Goal: Task Accomplishment & Management: Manage account settings

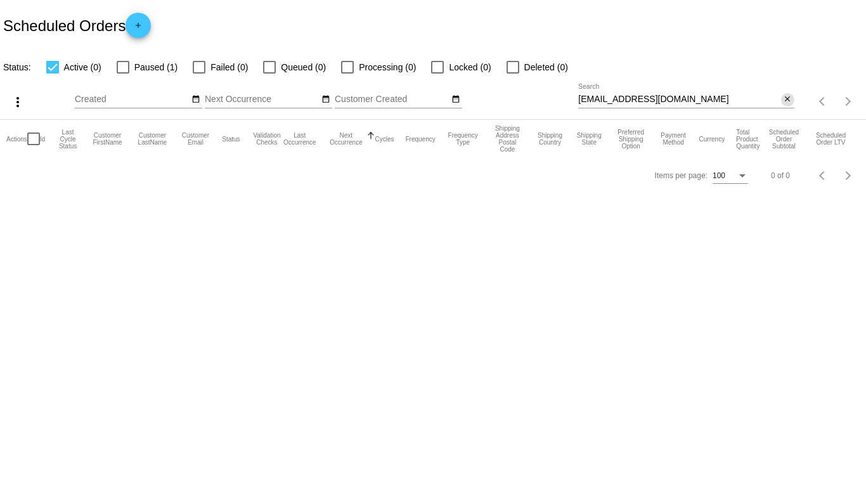
click at [788, 100] on mat-icon "close" at bounding box center [787, 99] width 9 height 10
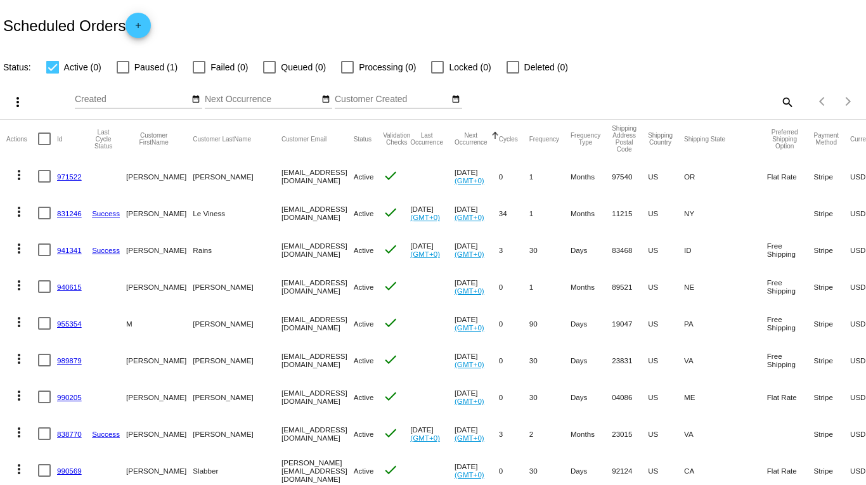
click at [779, 100] on mat-icon "search" at bounding box center [786, 102] width 15 height 20
click at [705, 103] on input "Search" at bounding box center [686, 99] width 216 height 10
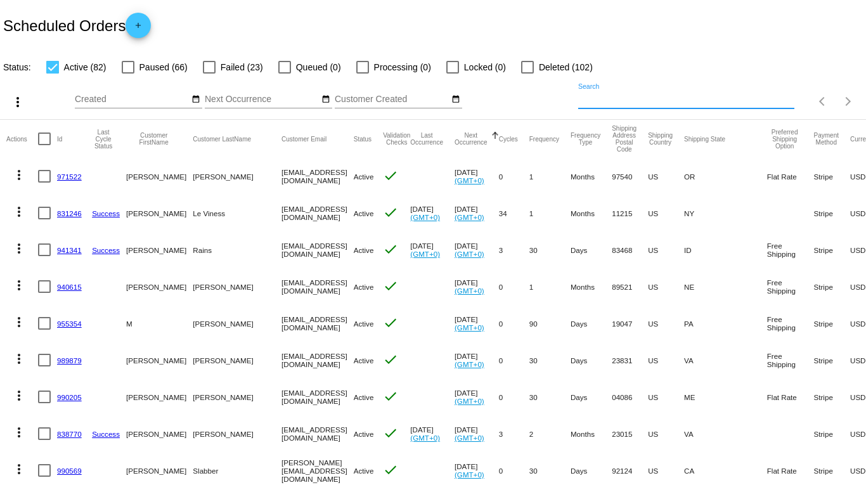
paste input "[EMAIL_ADDRESS][DOMAIN_NAME]"
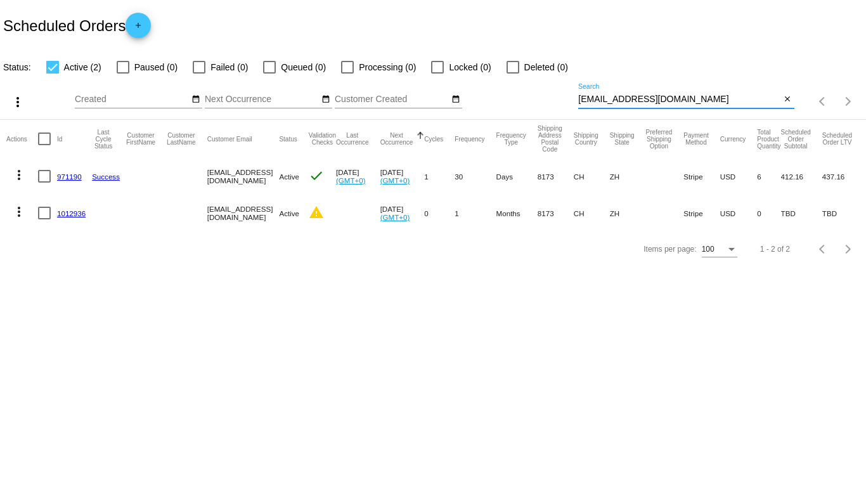
type input "[EMAIL_ADDRESS][DOMAIN_NAME]"
click at [16, 215] on mat-icon "more_vert" at bounding box center [18, 211] width 15 height 15
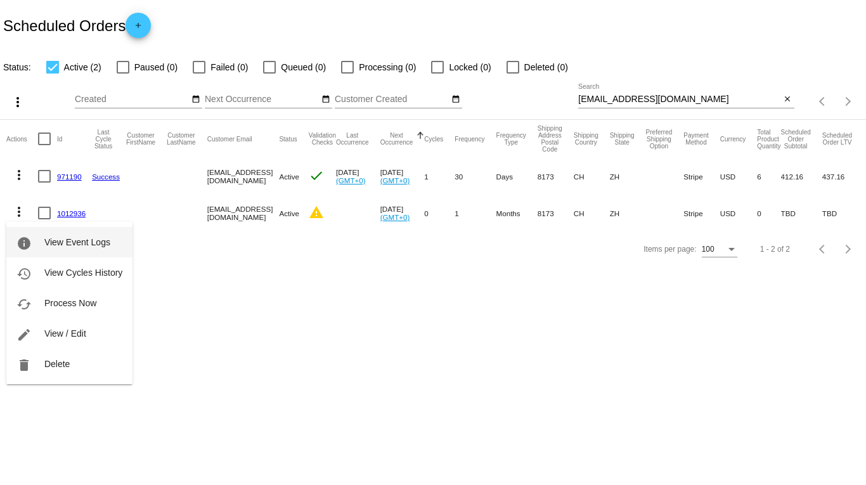
click at [61, 237] on span "View Event Logs" at bounding box center [77, 242] width 66 height 10
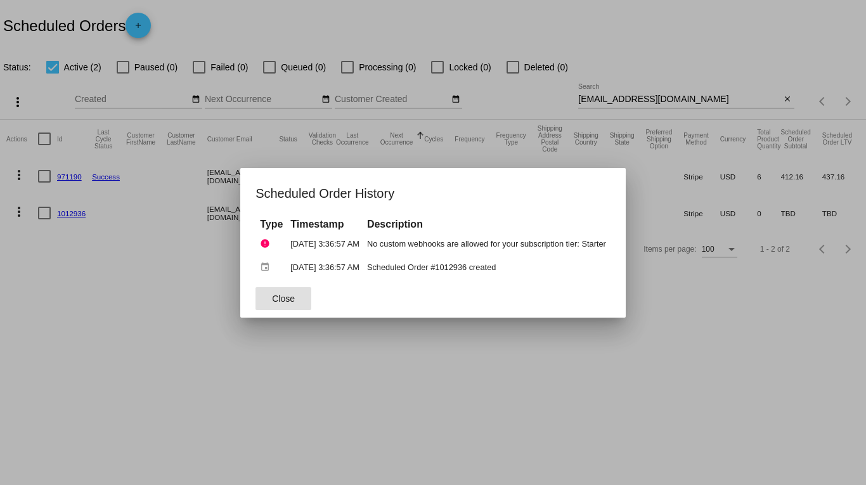
click at [282, 302] on span "Close" at bounding box center [283, 299] width 23 height 10
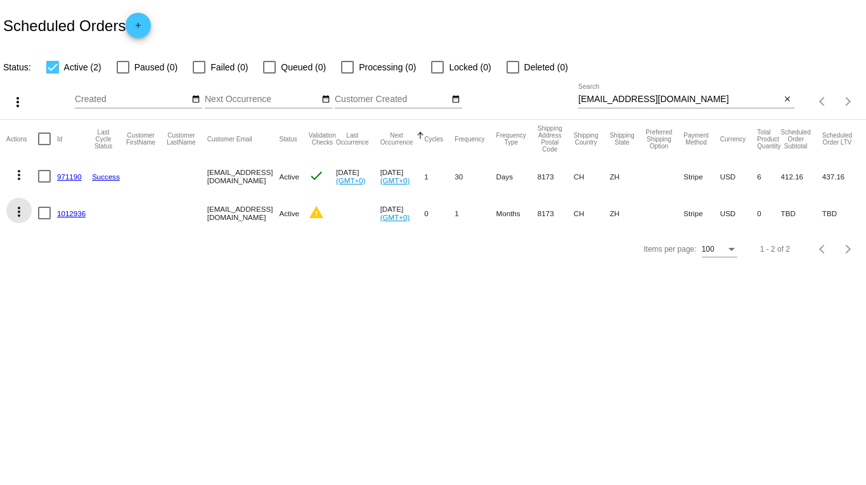
click at [16, 215] on mat-icon "more_vert" at bounding box center [18, 211] width 15 height 15
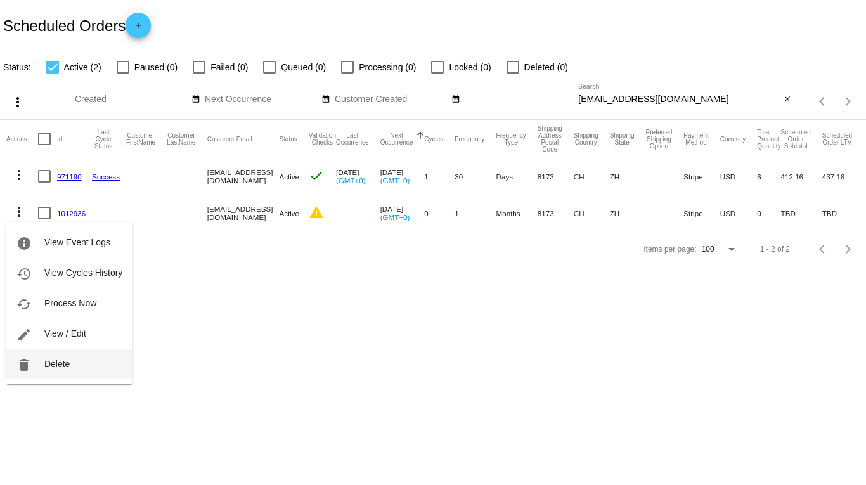
click at [74, 363] on button "delete Delete" at bounding box center [69, 364] width 126 height 30
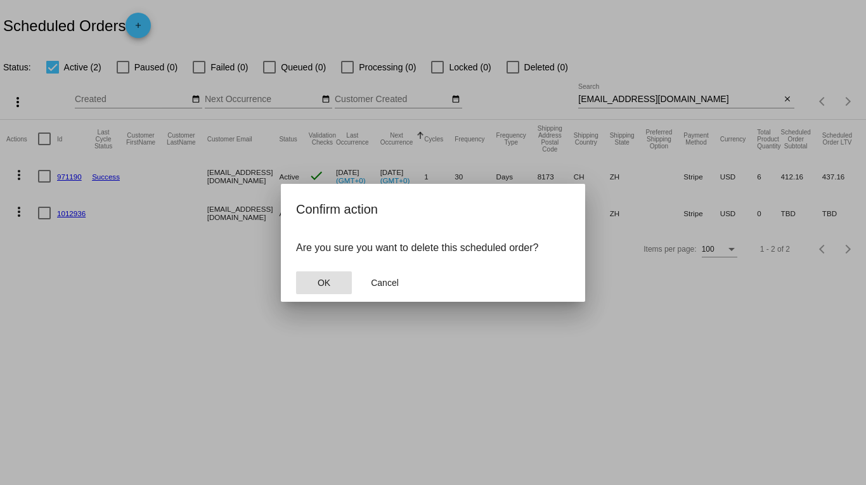
click at [316, 279] on button "OK" at bounding box center [324, 282] width 56 height 23
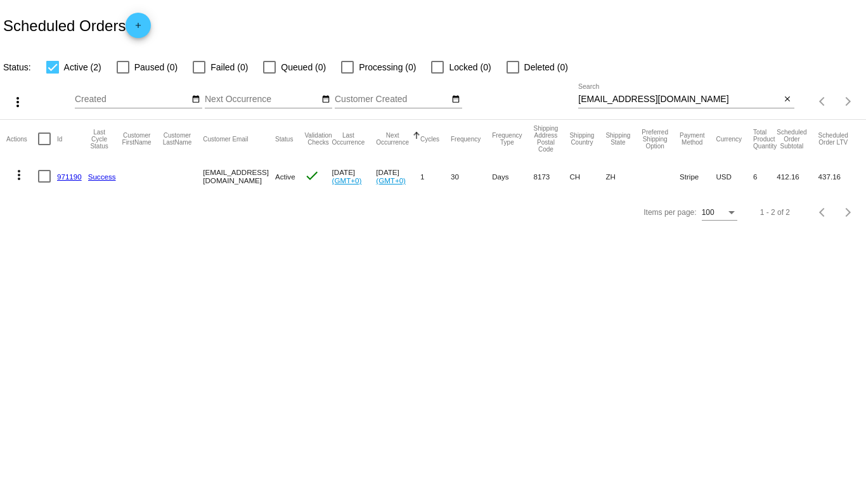
click at [16, 172] on mat-icon "more_vert" at bounding box center [18, 174] width 15 height 15
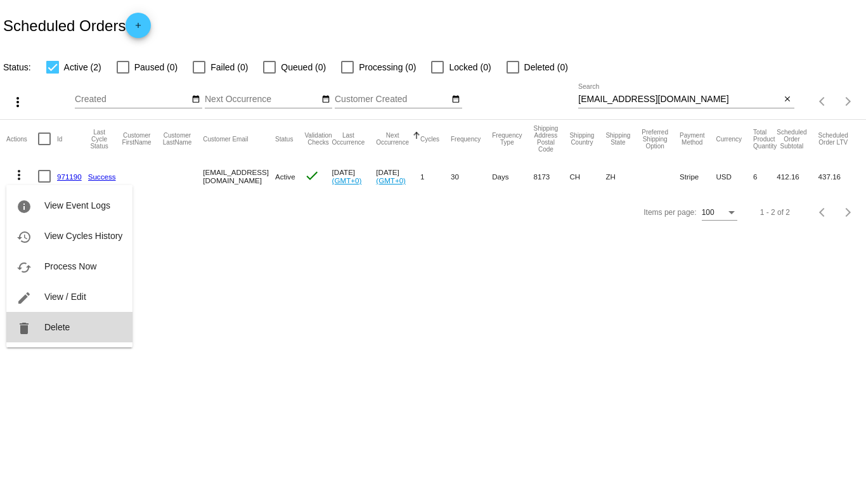
click at [58, 328] on span "Delete" at bounding box center [56, 327] width 25 height 10
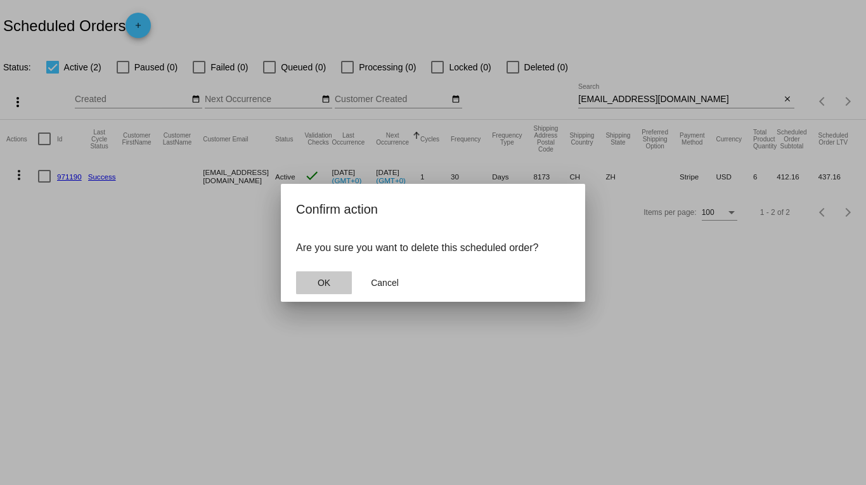
click at [327, 285] on span "OK" at bounding box center [324, 283] width 13 height 10
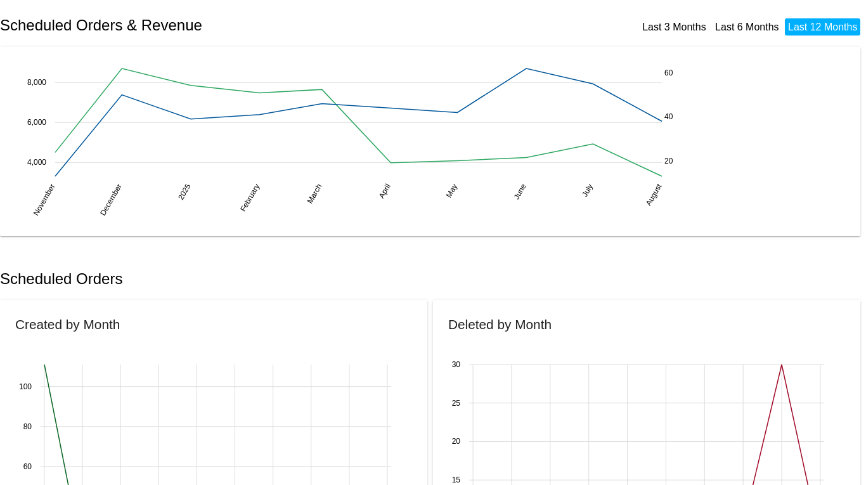
scroll to position [380, 0]
